Goal: Submit feedback/report problem

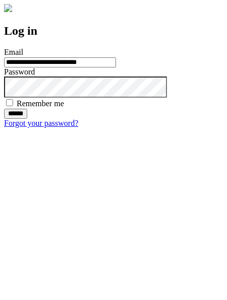
type input "**********"
click at [27, 119] on input "******" at bounding box center [15, 114] width 23 height 10
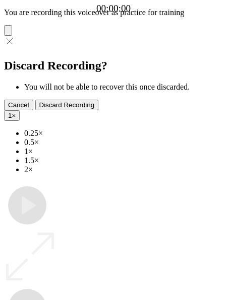
type input "**********"
